Goal: Check status: Check status

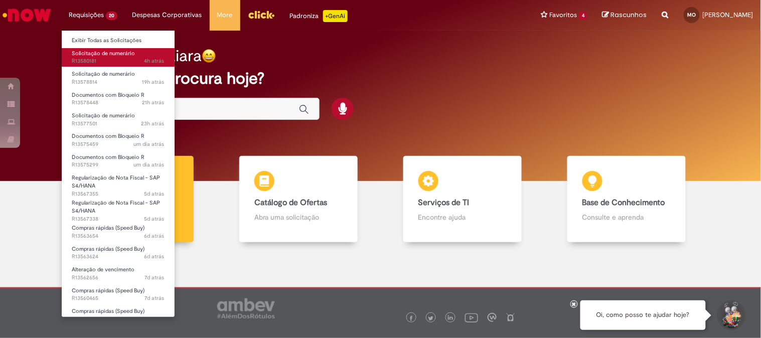
click at [113, 52] on span "Solicitação de numerário" at bounding box center [103, 54] width 63 height 8
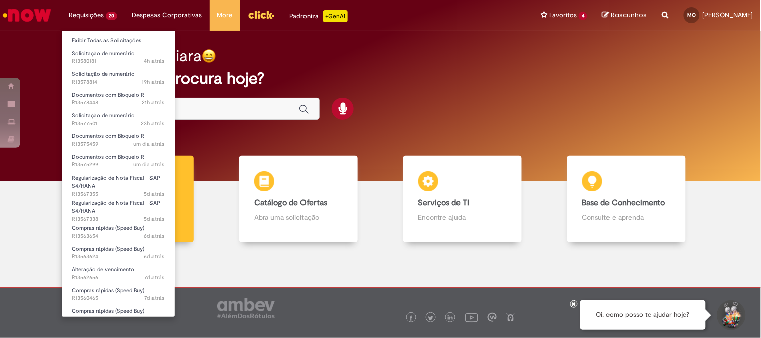
click at [101, 34] on li "Exibir Todas as Solicitações" at bounding box center [118, 39] width 113 height 13
click at [100, 38] on link "Exibir Todas as Solicitações" at bounding box center [118, 40] width 113 height 11
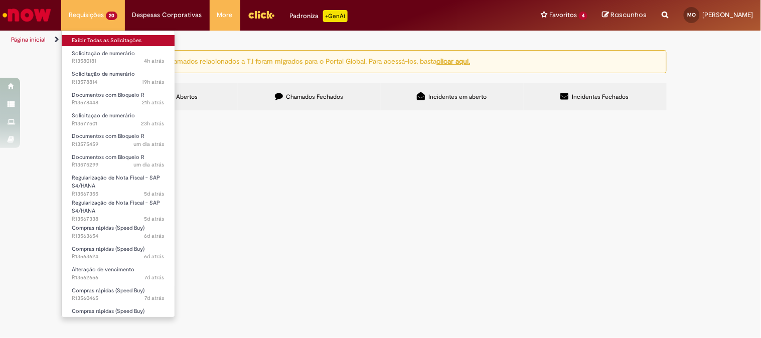
click at [100, 39] on link "Exibir Todas as Solicitações" at bounding box center [118, 40] width 113 height 11
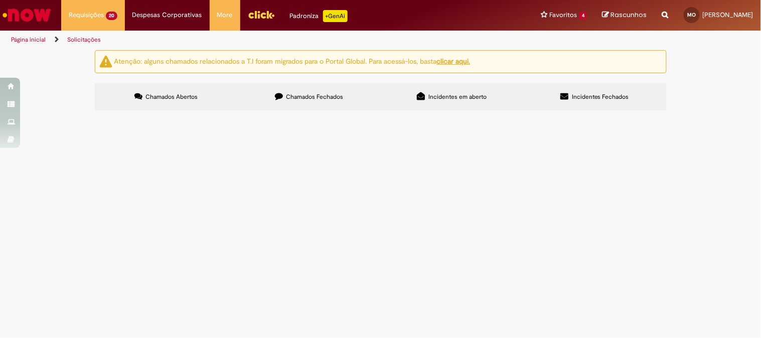
click at [159, 103] on label "Chamados Abertos" at bounding box center [166, 96] width 143 height 27
click at [0, 0] on input "Pesquisar" at bounding box center [0, 0] width 0 height 0
paste input "*********"
type input "*********"
click at [0, 0] on button "Pesquisar" at bounding box center [0, 0] width 0 height 0
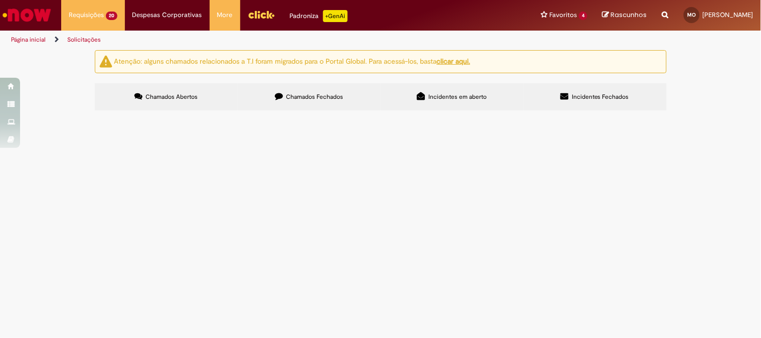
click at [0, 0] on span "Solicitação de numerário" at bounding box center [0, 0] width 0 height 0
click at [244, 178] on main "Solicitações Atenção: alguns chamados relacionados a T.I foram migrados para o …" at bounding box center [380, 194] width 761 height 288
